Goal: Task Accomplishment & Management: Complete application form

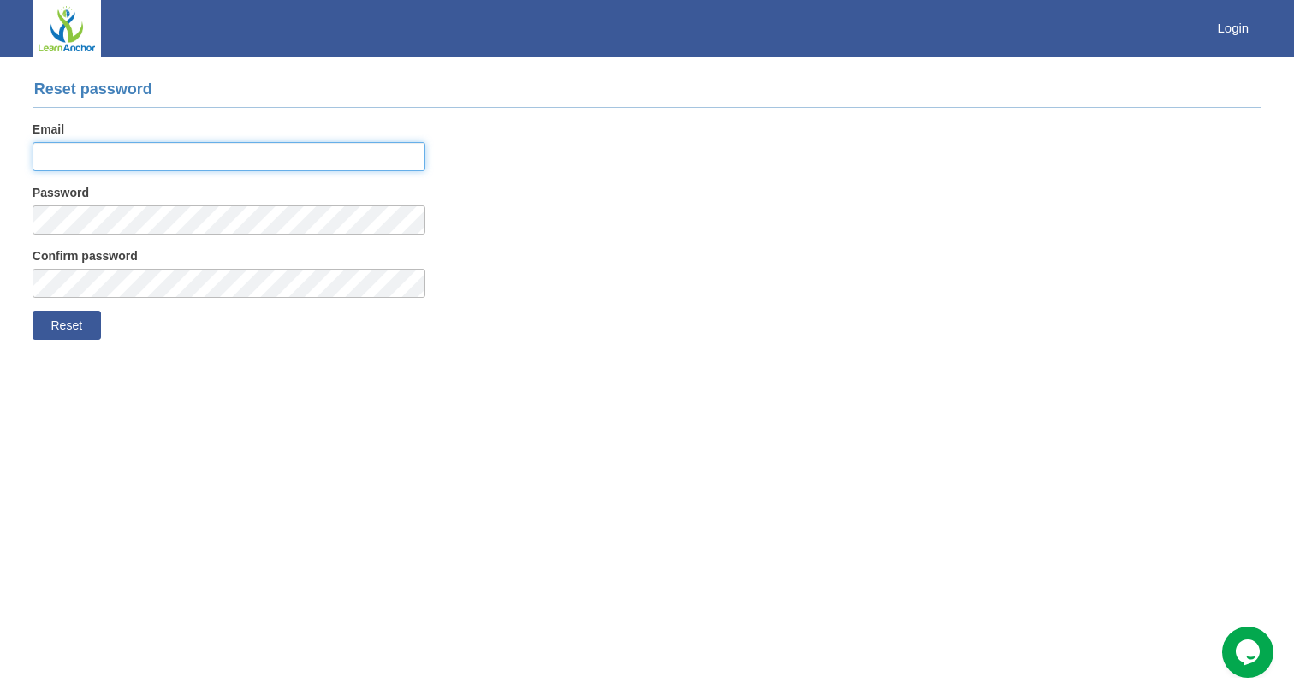
click at [98, 164] on input "Email" at bounding box center [229, 156] width 393 height 29
type input "aaron.chow@rohei.com"
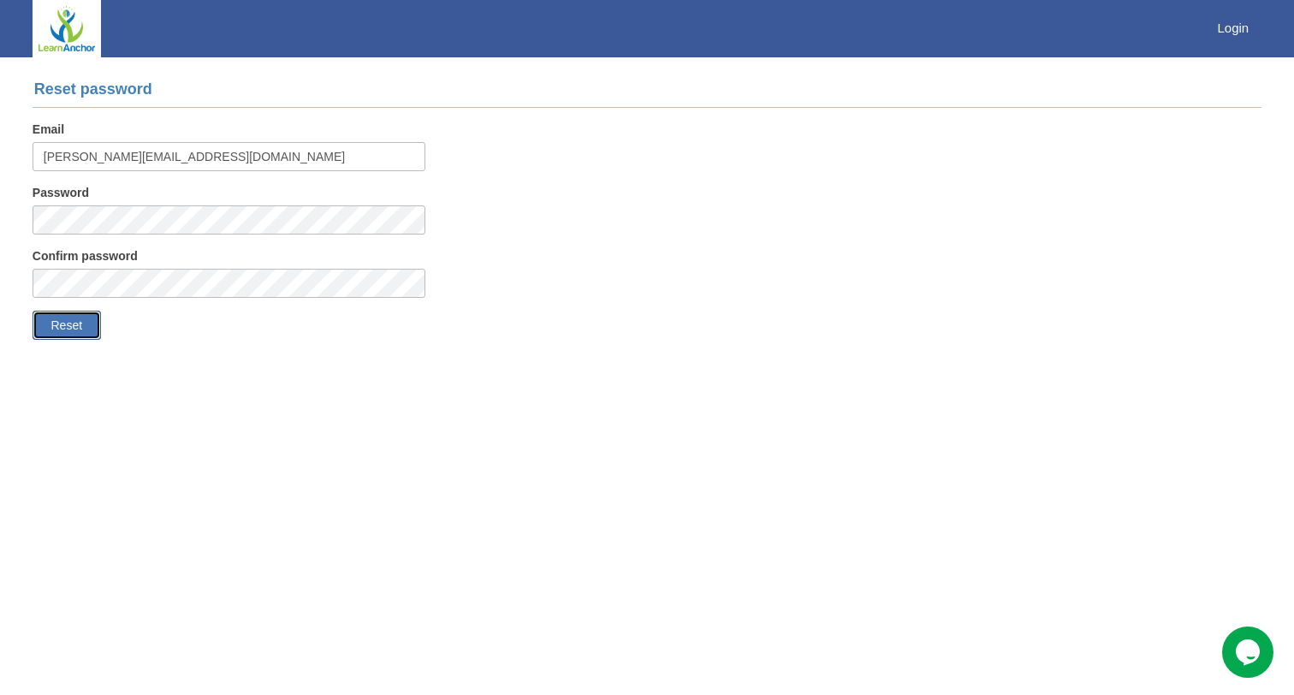
click at [72, 316] on button "Reset" at bounding box center [67, 325] width 68 height 29
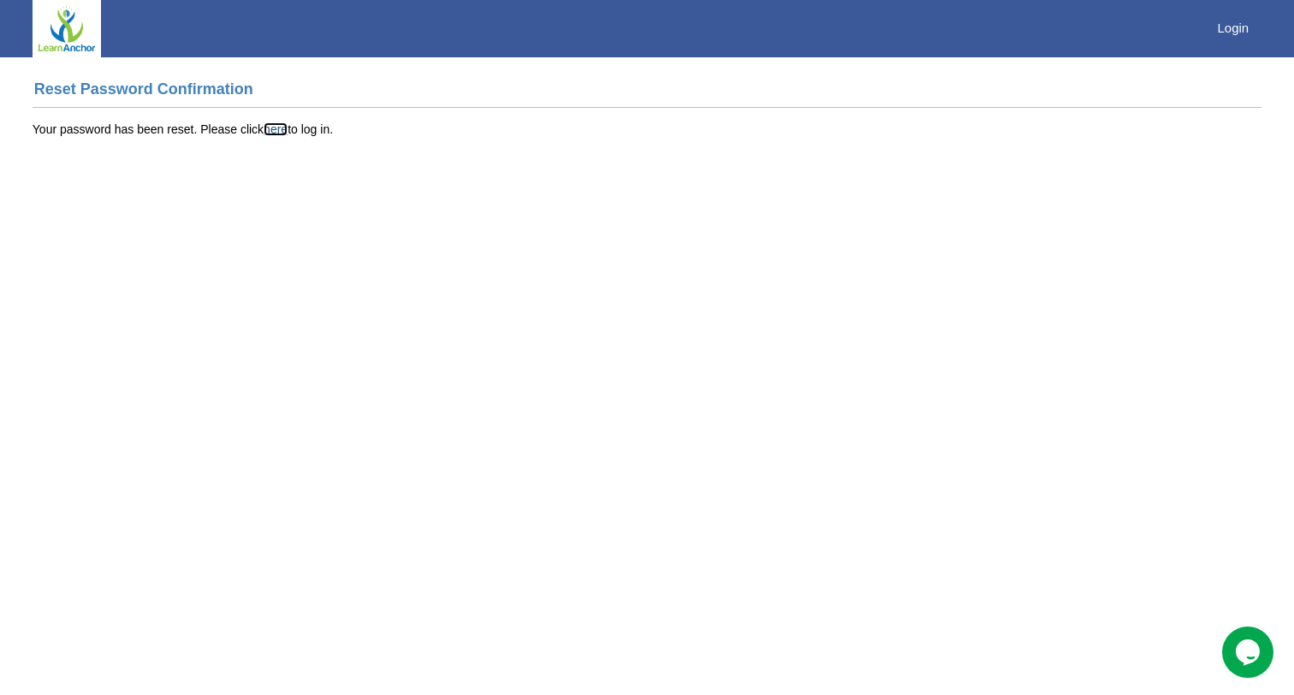
click at [277, 128] on link "here" at bounding box center [276, 129] width 24 height 14
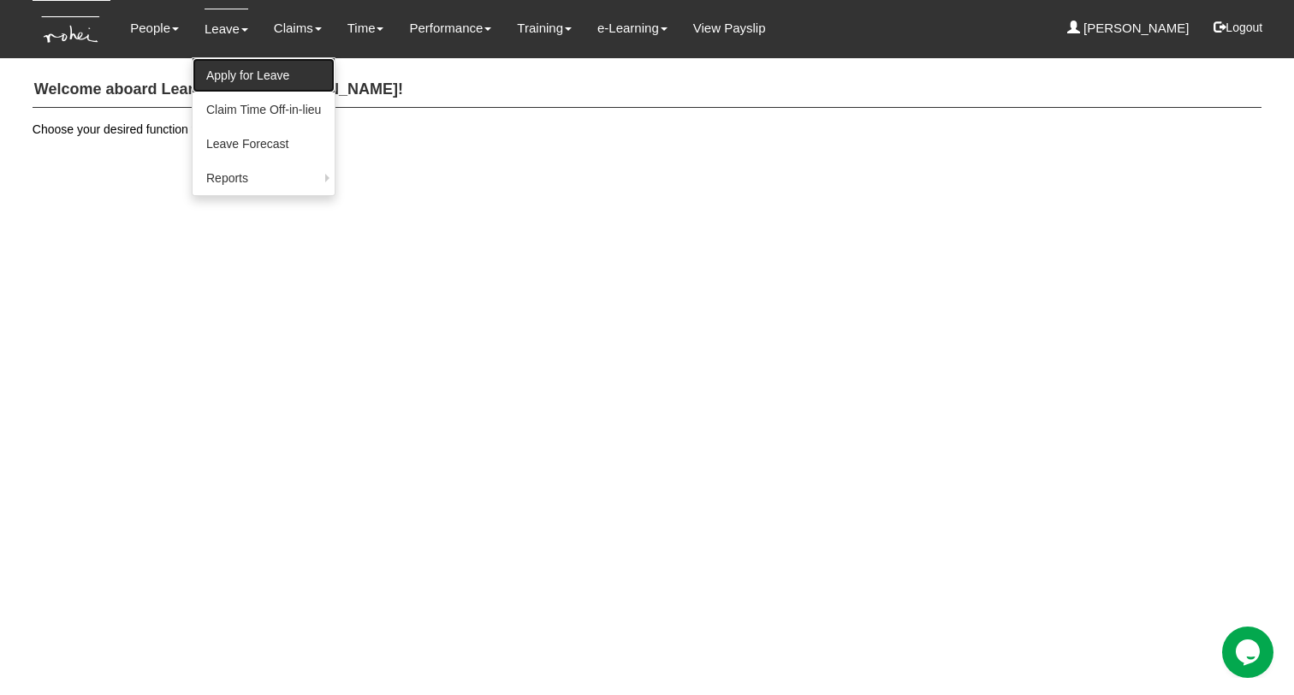
click at [230, 74] on link "Apply for Leave" at bounding box center [264, 75] width 142 height 34
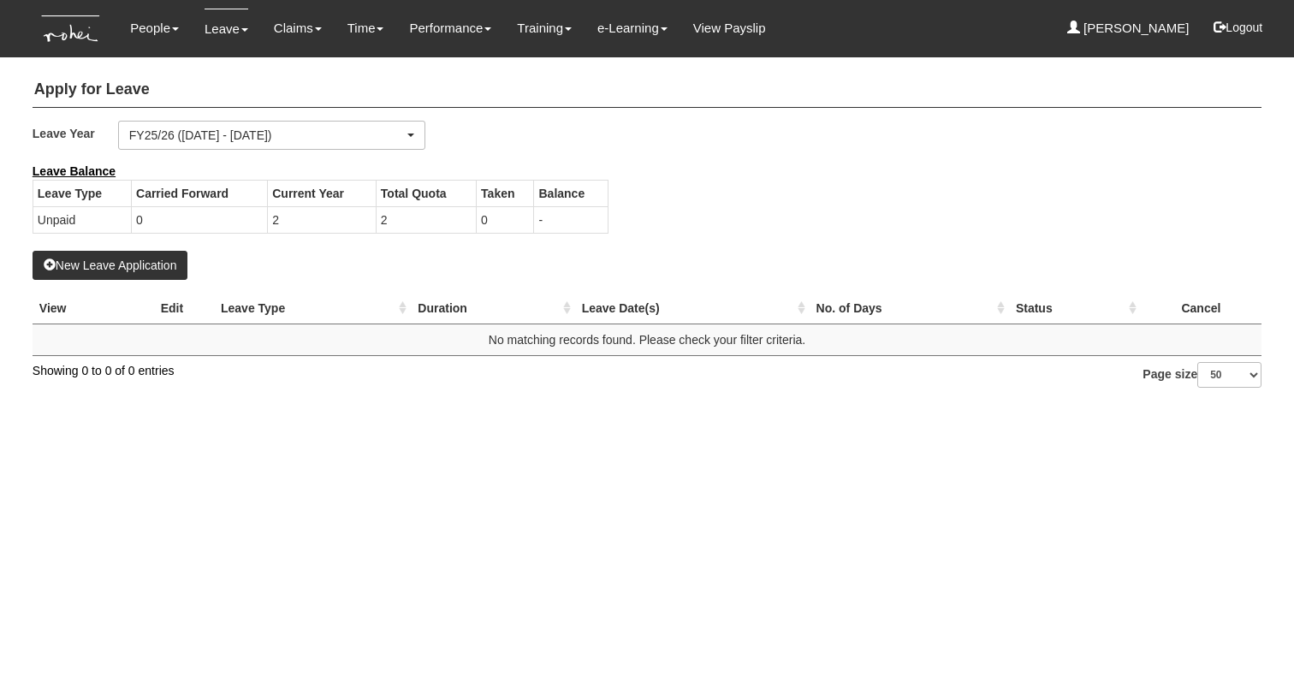
select select "50"
click at [145, 263] on button "New Leave Application" at bounding box center [111, 265] width 156 height 29
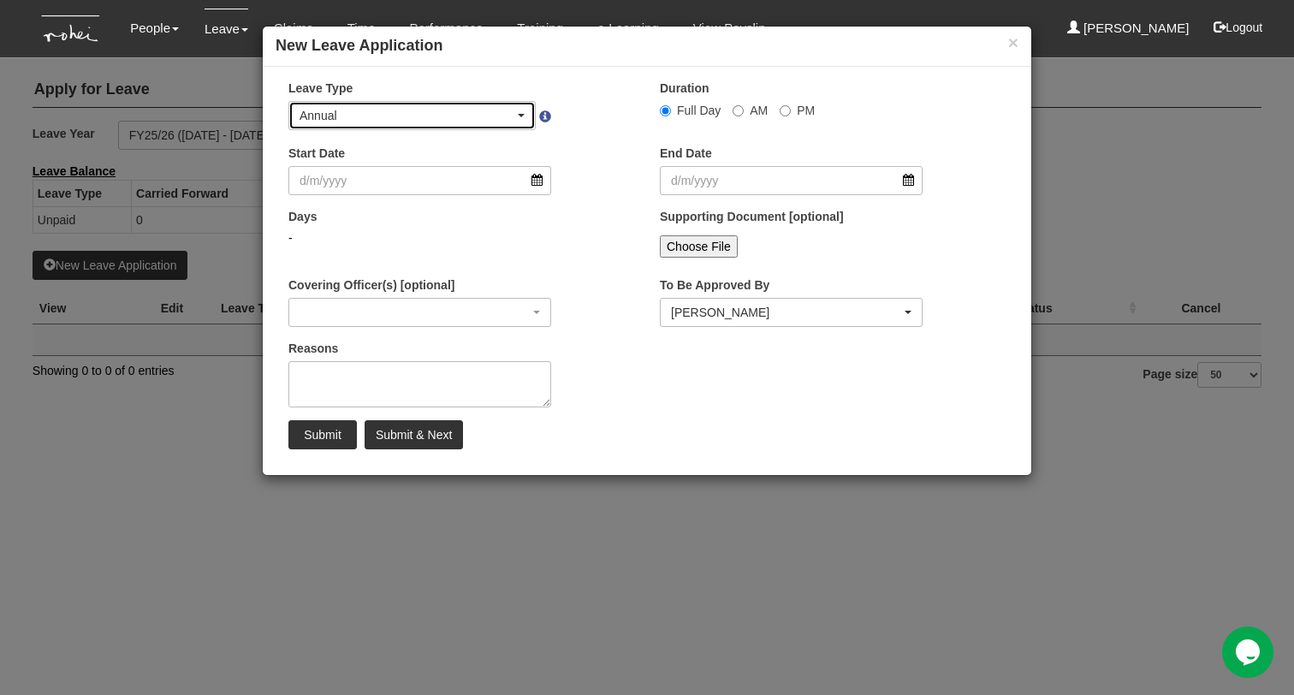
click at [522, 110] on div "Annual" at bounding box center [412, 115] width 225 height 17
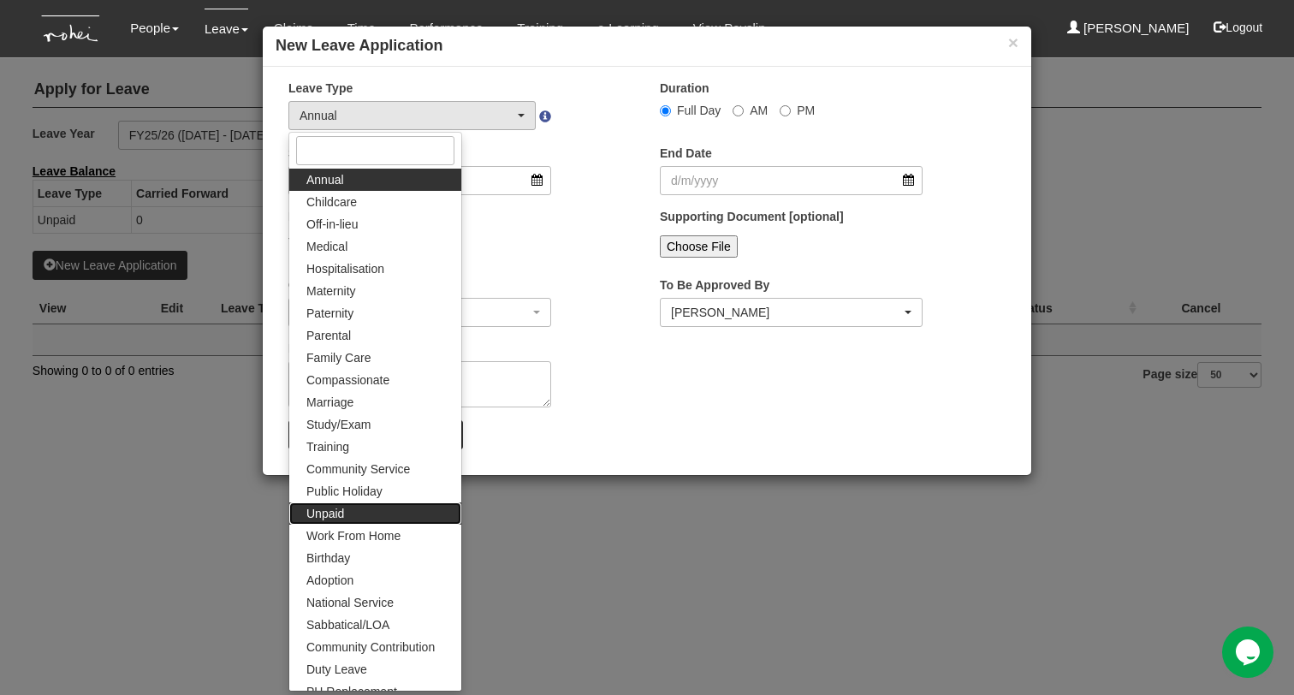
click at [329, 513] on span "Unpaid" at bounding box center [325, 513] width 38 height 17
select select "15"
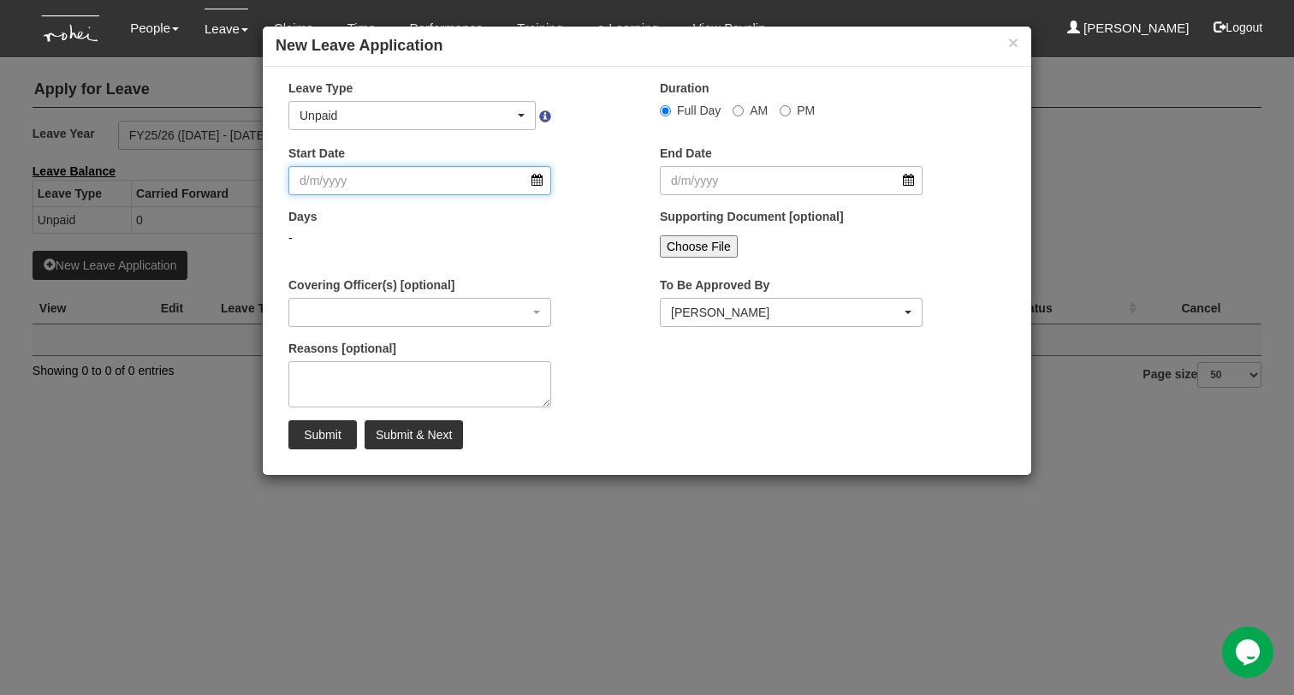
click at [536, 186] on input "Start Date" at bounding box center [419, 180] width 263 height 29
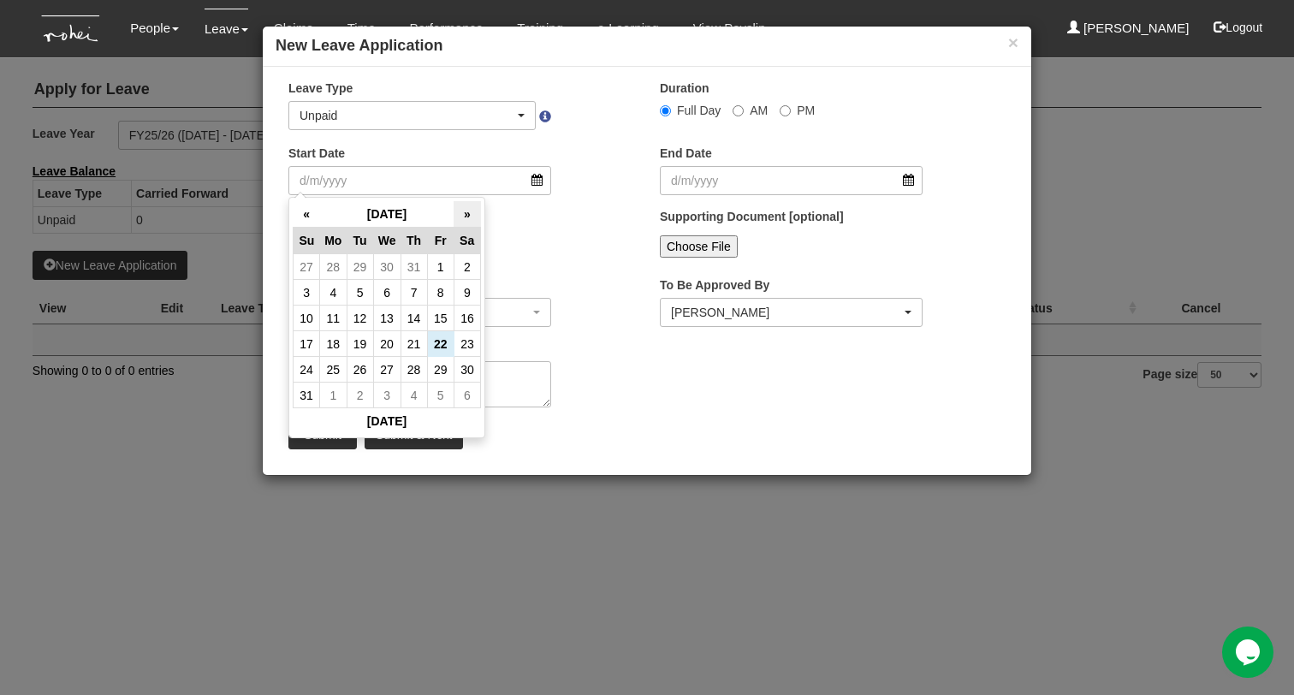
click at [471, 220] on th "»" at bounding box center [467, 214] width 27 height 27
click at [336, 293] on td "8" at bounding box center [333, 293] width 27 height 26
type input "[DATE]"
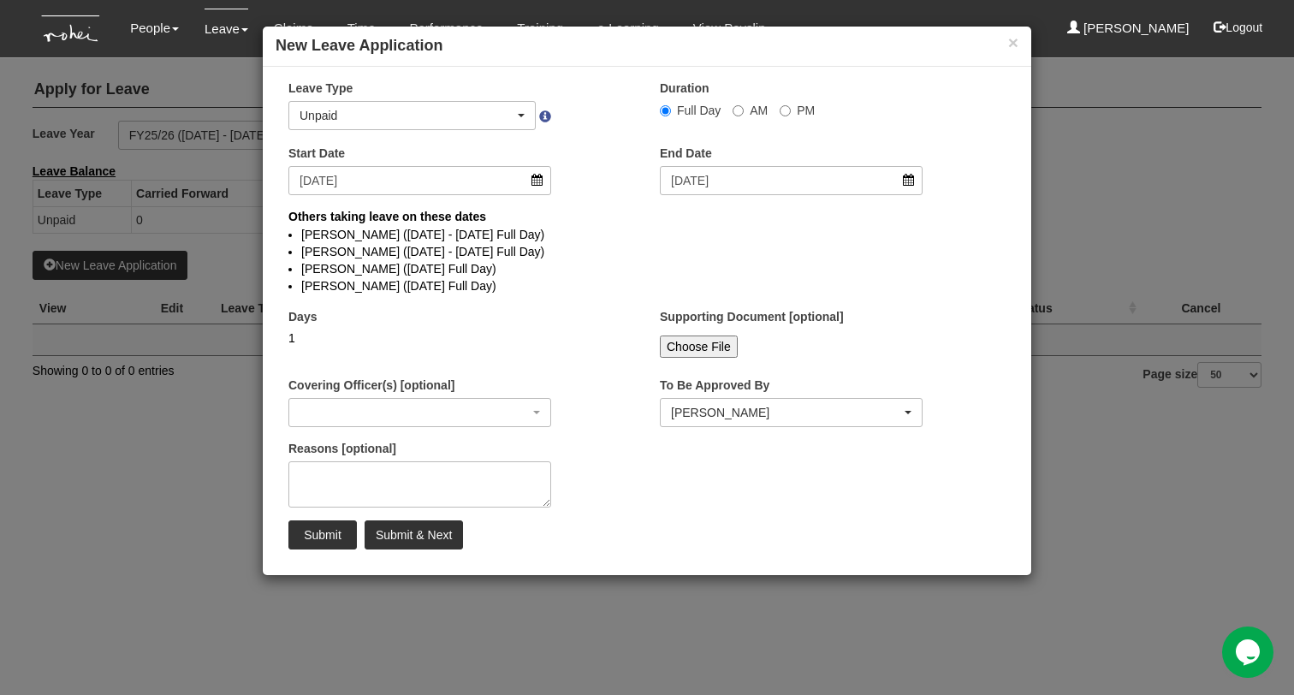
select select
click at [908, 183] on input "[DATE]" at bounding box center [791, 180] width 263 height 29
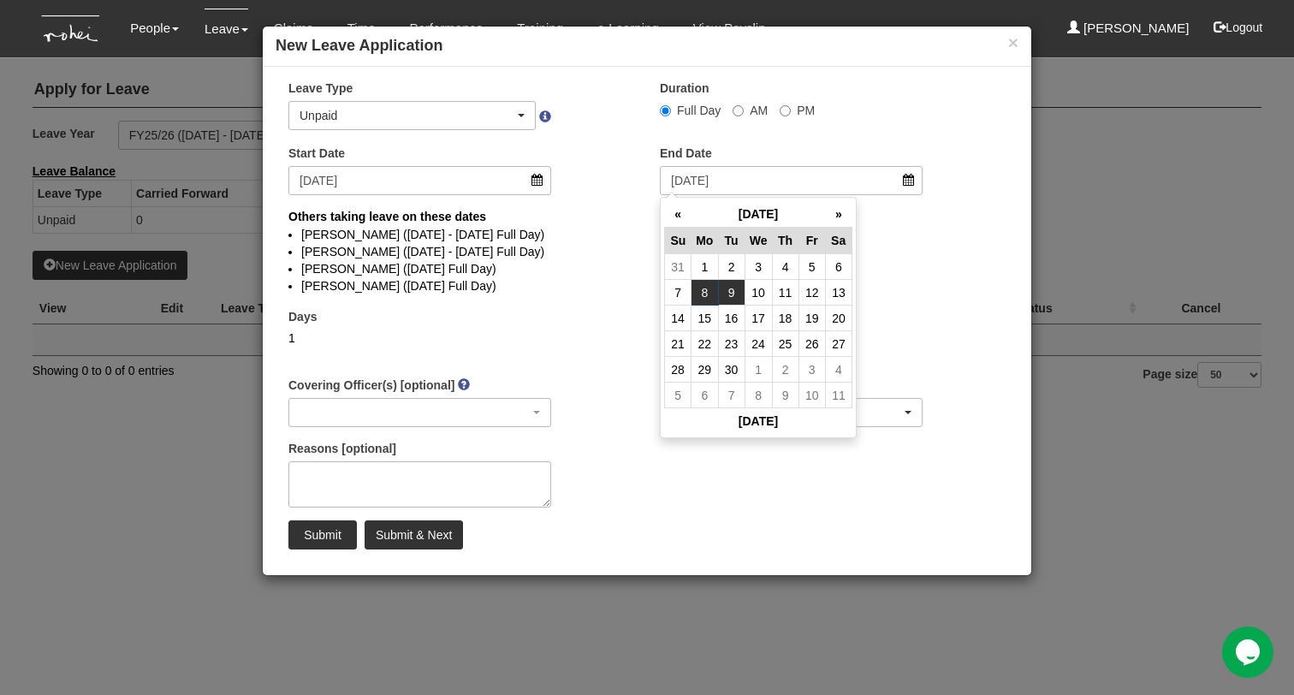
click at [734, 288] on td "9" at bounding box center [731, 293] width 27 height 26
type input "[DATE]"
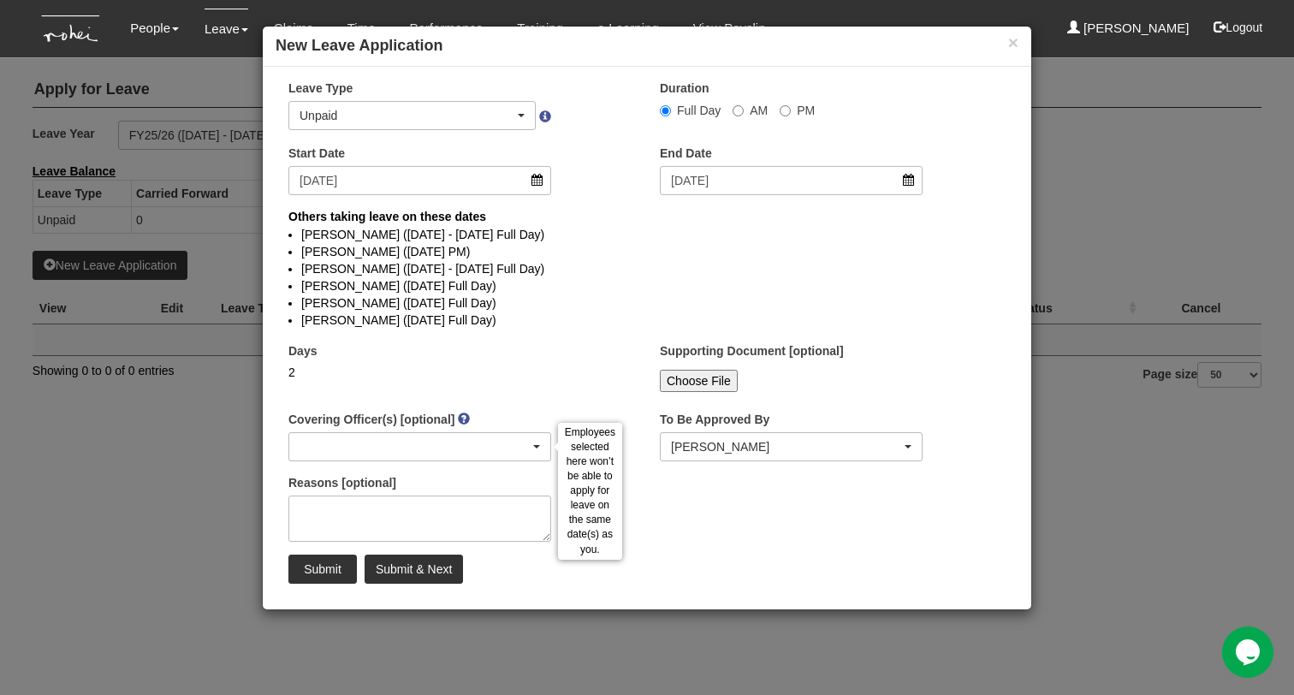
select select
click at [506, 360] on div "Days 2" at bounding box center [420, 367] width 288 height 51
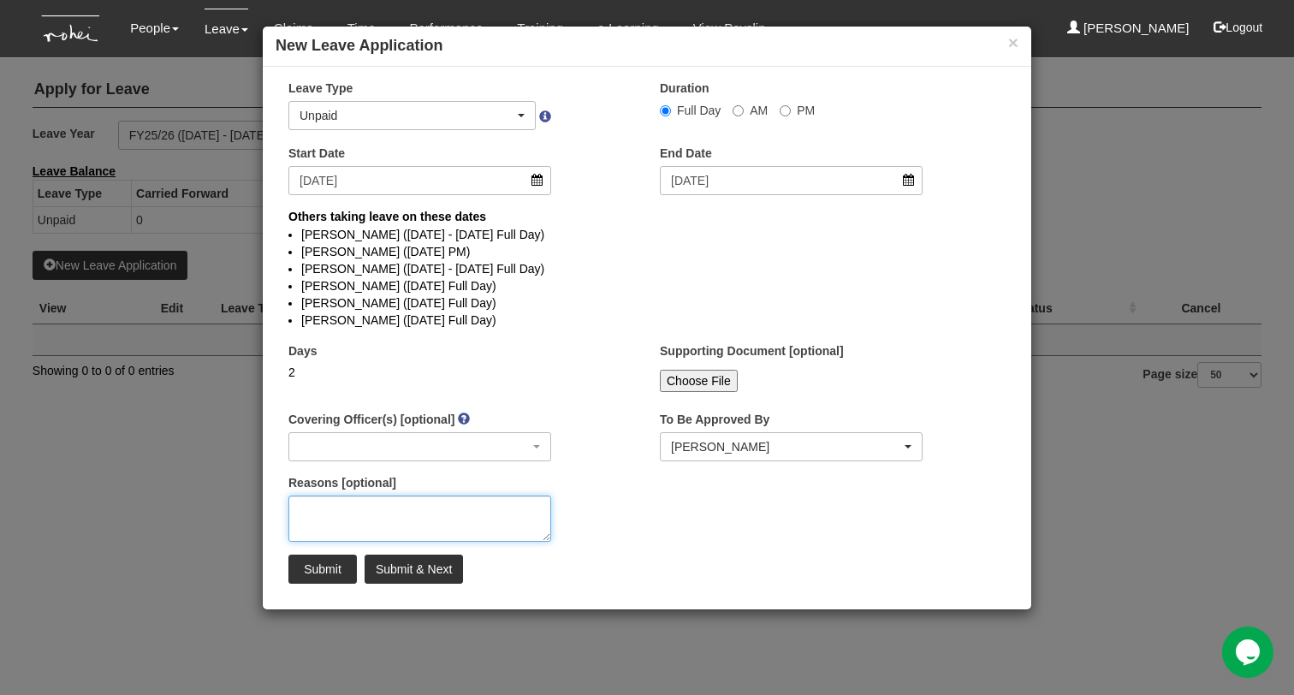
click at [414, 505] on textarea "Reasons [optional]" at bounding box center [419, 519] width 263 height 46
click at [384, 515] on textarea "Reasons [optional]" at bounding box center [419, 519] width 263 height 46
type textarea "W"
type textarea "School Holiday plans"
click at [397, 570] on input "Submit & Next" at bounding box center [414, 569] width 98 height 29
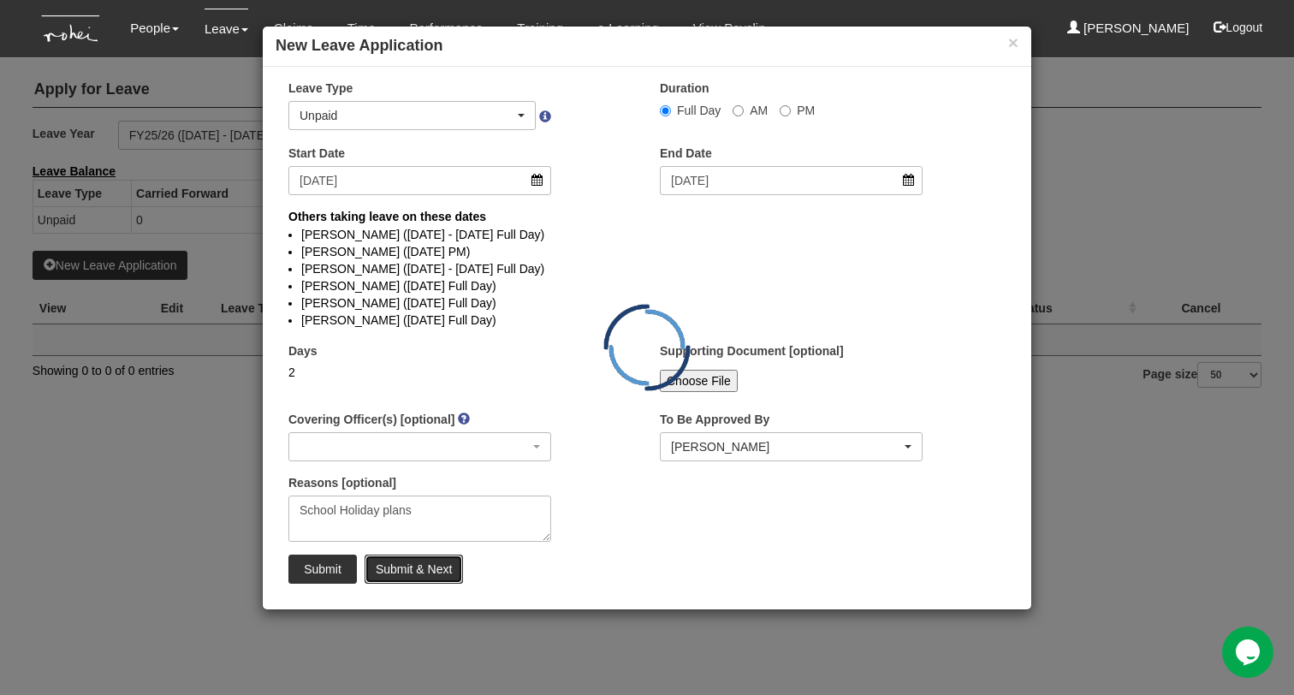
select select "1"
select select
select select "50"
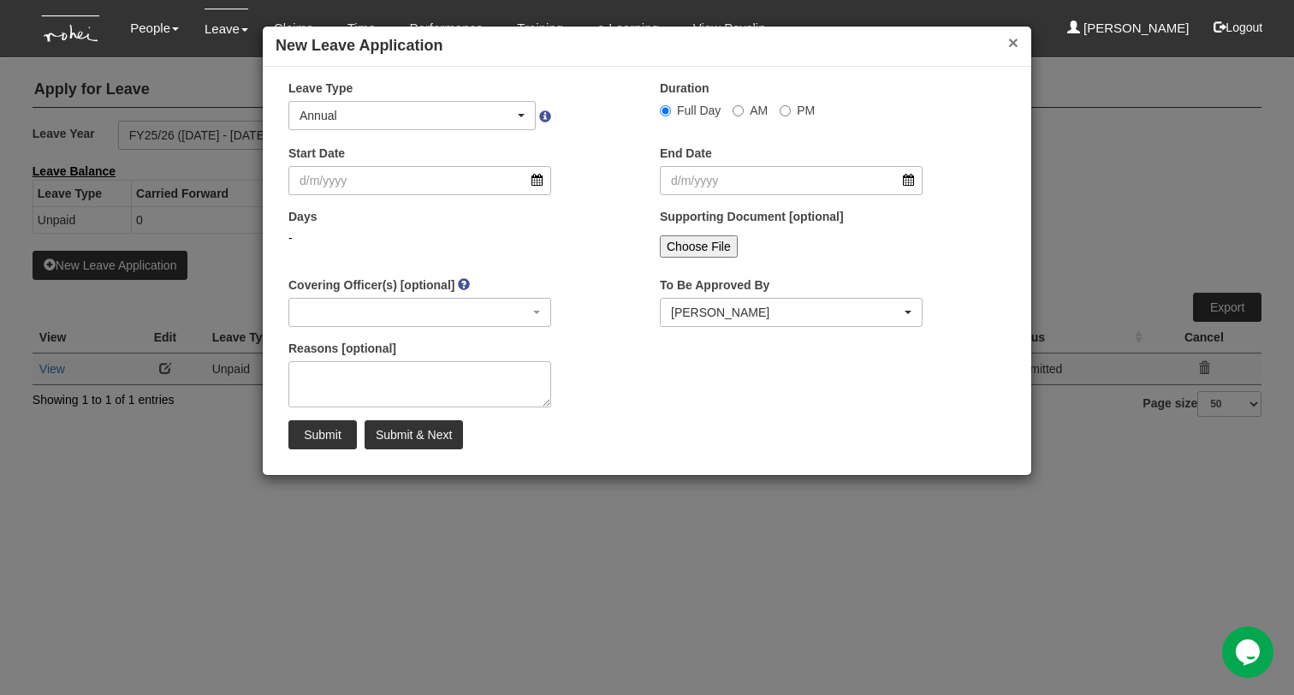
click at [1012, 38] on button "×" at bounding box center [1013, 42] width 10 height 18
